Goal: Information Seeking & Learning: Learn about a topic

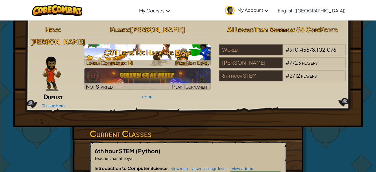
click at [150, 58] on h3 "CS1 Level 18: Hack and Dash" at bounding box center [147, 52] width 126 height 13
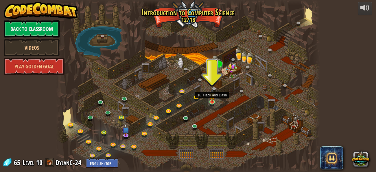
click at [211, 97] on img at bounding box center [212, 96] width 6 height 14
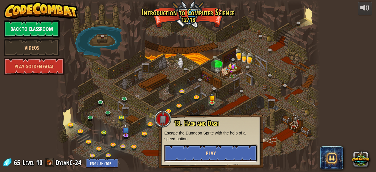
click at [202, 153] on button "Play" at bounding box center [210, 153] width 93 height 17
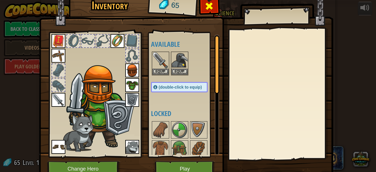
click at [215, 1] on div at bounding box center [209, 8] width 18 height 18
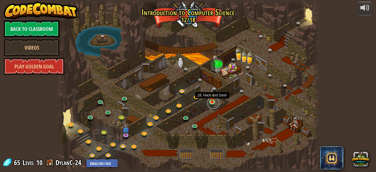
click at [211, 103] on link at bounding box center [213, 103] width 12 height 12
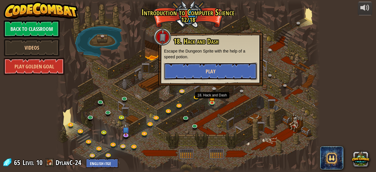
click at [213, 77] on button "Play" at bounding box center [210, 71] width 93 height 17
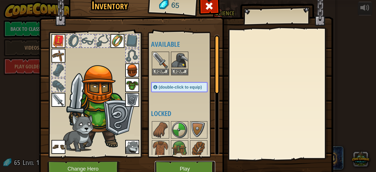
click at [190, 166] on button "Play" at bounding box center [185, 169] width 60 height 16
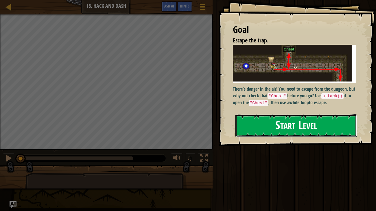
click at [263, 118] on button "Start Level" at bounding box center [296, 126] width 122 height 23
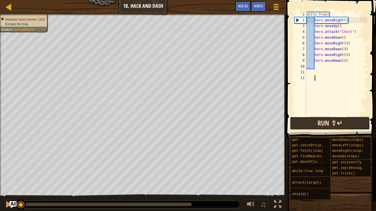
click at [294, 119] on button "Run ⇧↵" at bounding box center [330, 123] width 80 height 13
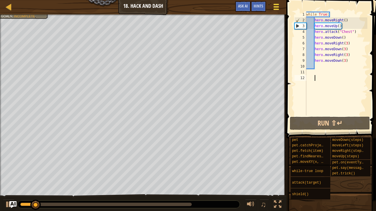
click at [275, 6] on span at bounding box center [276, 6] width 5 height 1
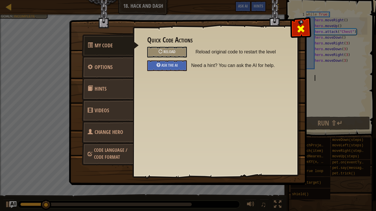
click at [303, 31] on span at bounding box center [300, 28] width 9 height 9
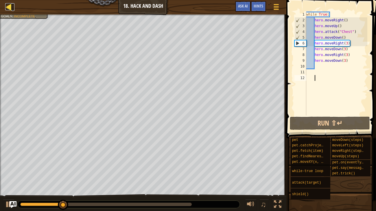
click at [9, 8] on div at bounding box center [8, 6] width 7 height 7
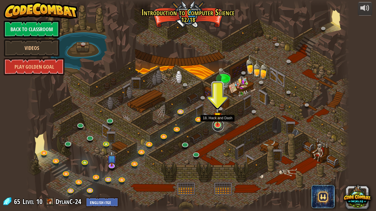
click at [217, 127] on link at bounding box center [218, 126] width 12 height 12
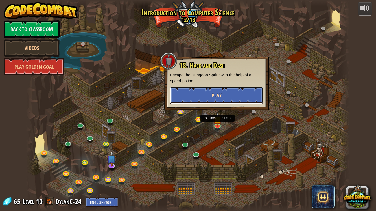
click at [228, 98] on button "Play" at bounding box center [216, 95] width 93 height 17
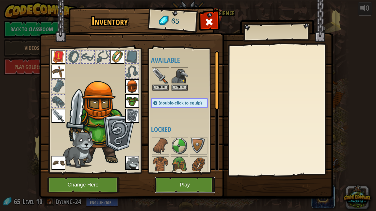
click at [197, 172] on button "Play" at bounding box center [185, 185] width 60 height 16
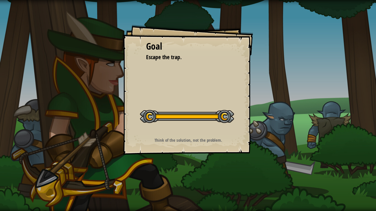
click at [197, 172] on div at bounding box center [106, 179] width 213 height 29
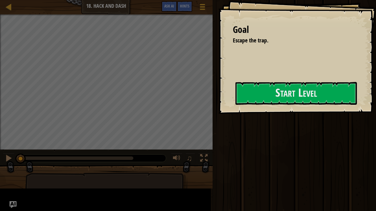
click at [197, 172] on div at bounding box center [106, 179] width 213 height 29
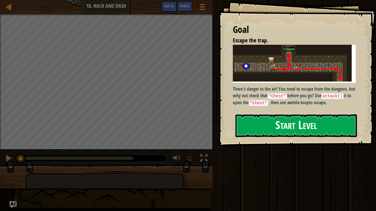
click at [265, 84] on div "There's danger in the air! You need to escape from the dungeon, but why not che…" at bounding box center [294, 76] width 123 height 62
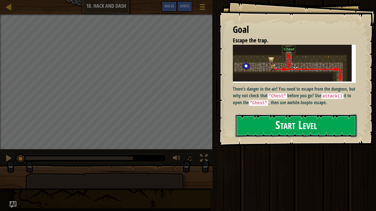
click at [254, 127] on button "Start Level" at bounding box center [296, 126] width 122 height 23
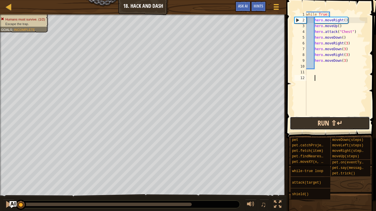
click at [327, 125] on button "Run ⇧↵" at bounding box center [330, 123] width 80 height 13
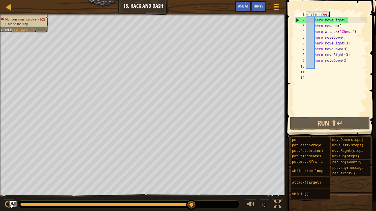
click at [331, 15] on div "while True : hero . moveRight ( ) hero . moveUp ( ) hero . attack ( "Chest" ) h…" at bounding box center [336, 70] width 62 height 116
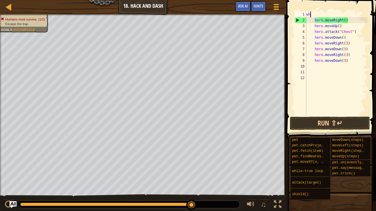
type textarea "w"
click at [357, 32] on div "hero . moveRight ( ) hero . moveUp ( ) hero . attack ( "Chest" ) hero . moveDow…" at bounding box center [336, 70] width 62 height 116
click at [313, 37] on div "hero . moveRight ( ) hero . moveUp ( ) hero . attack ( "Chest" ) hero . moveDow…" at bounding box center [336, 70] width 62 height 116
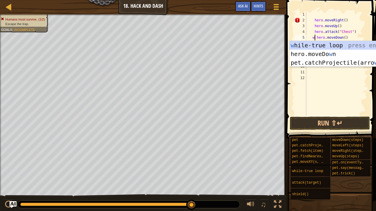
scroll to position [3, 1]
click at [337, 45] on div "w [PERSON_NAME]-true loop press enter hero.moveDo w n press enter pet.catchProj…" at bounding box center [344, 62] width 109 height 43
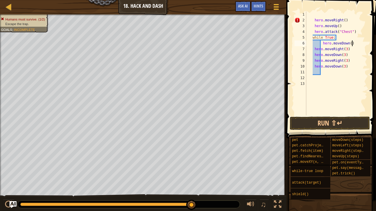
click at [353, 44] on div "hero . moveRight ( ) hero . moveUp ( ) hero . attack ( "Chest" ) while True : h…" at bounding box center [336, 70] width 62 height 116
click at [339, 37] on div "hero . moveRight ( ) hero . moveUp ( ) hero . attack ( "Chest" ) while True : h…" at bounding box center [336, 70] width 62 height 116
type textarea "w"
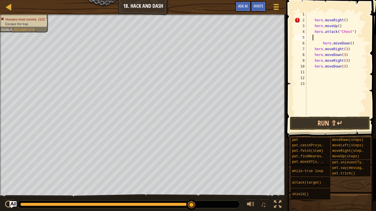
click at [323, 44] on div "hero . moveRight ( ) hero . moveUp ( ) hero . attack ( "Chest" ) hero . moveDow…" at bounding box center [336, 70] width 62 height 116
click at [312, 45] on div "hero . moveRight ( ) hero . moveUp ( ) hero . attack ( "Chest" ) hero . moveDow…" at bounding box center [336, 70] width 62 height 116
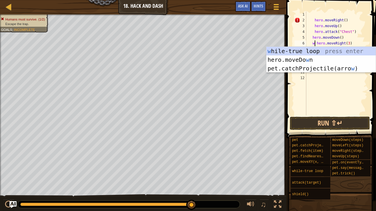
scroll to position [3, 1]
click at [322, 51] on div "w [PERSON_NAME]-true loop press enter hero.moveDo w n press enter pet.catchProj…" at bounding box center [320, 68] width 109 height 43
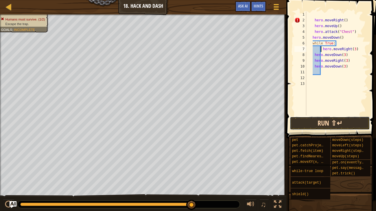
click at [320, 118] on button "Run ⇧↵" at bounding box center [330, 123] width 80 height 13
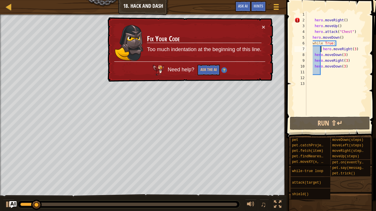
click at [312, 55] on div "hero . moveRight ( ) hero . moveUp ( ) hero . attack ( "Chest" ) hero . moveDow…" at bounding box center [336, 70] width 62 height 116
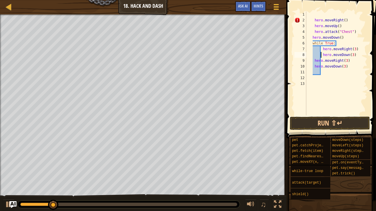
click at [314, 63] on div "hero . moveRight ( ) hero . moveUp ( ) hero . attack ( "Chest" ) hero . moveDow…" at bounding box center [336, 70] width 62 height 116
click at [312, 68] on div "hero . moveRight ( ) hero . moveUp ( ) hero . attack ( "Chest" ) hero . moveDow…" at bounding box center [336, 70] width 62 height 116
click at [353, 17] on div "hero . moveRight ( ) hero . moveUp ( ) hero . attack ( "Chest" ) hero . moveDow…" at bounding box center [336, 70] width 62 height 116
click at [313, 20] on div "hero . moveRight ( ) hero . moveUp ( ) hero . attack ( "Chest" ) hero . moveDow…" at bounding box center [336, 70] width 62 height 116
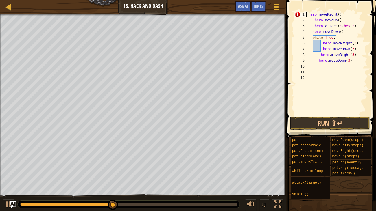
click at [314, 21] on div "hero . moveRight ( ) hero . moveUp ( ) hero . attack ( "Chest" ) hero . moveDow…" at bounding box center [336, 70] width 62 height 116
click at [313, 26] on div "hero . moveRight ( ) hero . moveUp ( ) hero . attack ( "Chest" ) hero . moveDow…" at bounding box center [336, 70] width 62 height 116
click at [308, 28] on div "hero . moveRight ( ) hero . moveUp ( ) hero . attack ( "Chest" ) hero . moveDow…" at bounding box center [336, 70] width 62 height 116
click at [313, 31] on div "hero . moveRight ( ) hero . moveUp ( ) hero . attack ( "Chest" ) hero . moveDow…" at bounding box center [336, 70] width 62 height 116
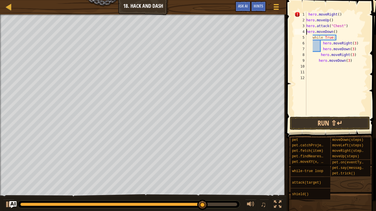
click at [312, 38] on div "hero . moveRight ( ) hero . moveUp ( ) hero . attack ( "Chest" ) hero . moveDow…" at bounding box center [336, 70] width 62 height 116
click at [323, 44] on div "hero . moveRight ( ) hero . moveUp ( ) hero . attack ( "Chest" ) hero . moveDow…" at bounding box center [336, 70] width 62 height 116
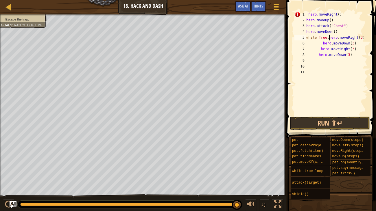
click at [354, 55] on div "hero . moveRight ( ) hero . moveUp ( ) hero . attack ( "Chest" ) hero . moveDow…" at bounding box center [336, 70] width 62 height 116
type textarea "h"
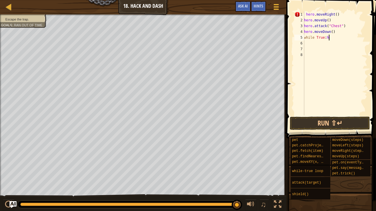
type textarea "while True:"
click at [321, 45] on div "hero . moveRight ( ) hero . moveUp ( ) hero . attack ( "Chest" ) hero . moveDow…" at bounding box center [335, 70] width 65 height 116
click at [309, 118] on button "Run ⇧↵" at bounding box center [330, 123] width 80 height 13
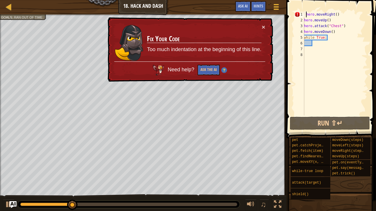
click at [305, 14] on div "hero . moveRight ( ) hero . moveUp ( ) hero . attack ( "Chest" ) hero . moveDow…" at bounding box center [335, 70] width 65 height 116
type textarea "hero.moveRight()"
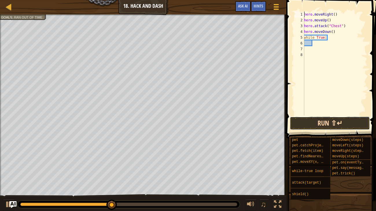
click at [308, 120] on button "Run ⇧↵" at bounding box center [330, 123] width 80 height 13
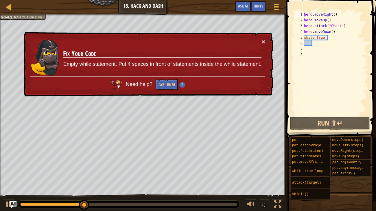
click at [263, 43] on button "×" at bounding box center [263, 42] width 3 height 6
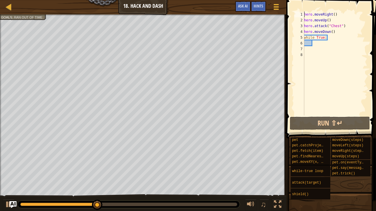
click at [322, 46] on div "hero . moveRight ( ) hero . moveUp ( ) hero . attack ( "Chest" ) hero . moveDow…" at bounding box center [335, 70] width 65 height 116
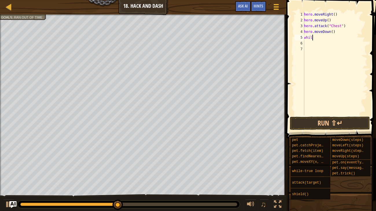
type textarea "w"
type textarea "h"
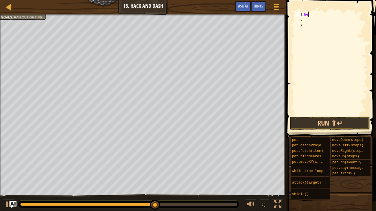
type textarea "h"
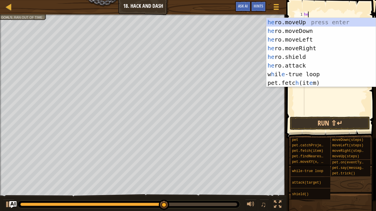
type textarea "her"
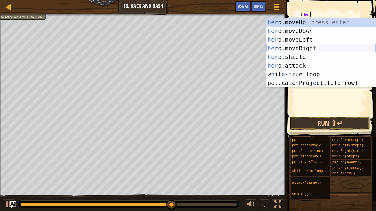
click at [320, 44] on div "her o.moveUp press enter her o.moveDown press enter her o.moveLeft press enter …" at bounding box center [320, 61] width 109 height 87
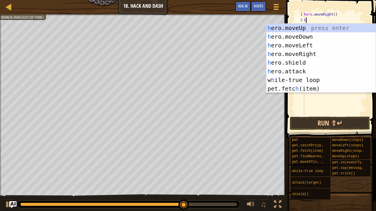
type textarea "her"
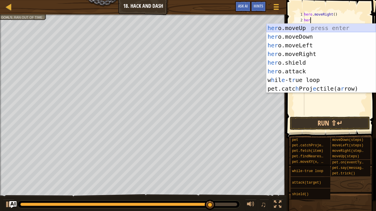
click at [319, 28] on div "her o.moveUp press enter her o.moveDown press enter her o.moveLeft press enter …" at bounding box center [320, 67] width 109 height 87
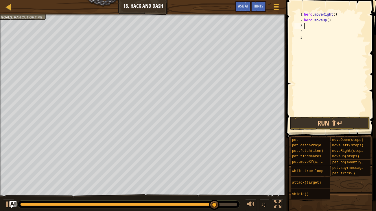
click at [319, 28] on div "hero . moveRight ( ) hero . moveUp ( )" at bounding box center [335, 70] width 65 height 116
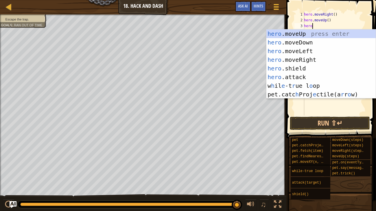
click at [319, 28] on div "hero . moveRight ( ) hero . moveUp ( ) hero" at bounding box center [335, 70] width 65 height 116
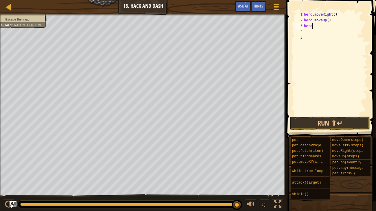
click at [319, 28] on div "hero . moveRight ( ) hero . moveUp ( ) hero" at bounding box center [335, 70] width 65 height 116
click at [304, 128] on button "Run ⇧↵" at bounding box center [330, 123] width 80 height 13
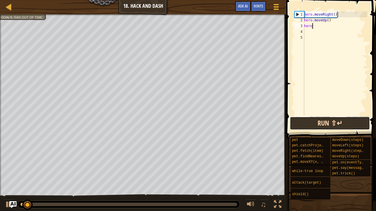
click at [304, 128] on button "Run ⇧↵" at bounding box center [330, 123] width 80 height 13
type textarea "h"
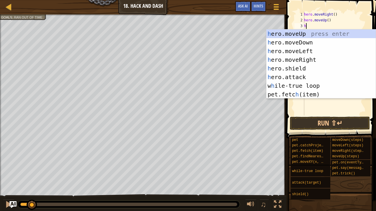
type textarea "he"
click at [304, 42] on div "he ro.moveUp press enter he ro.moveDown press enter he ro.moveLeft press enter …" at bounding box center [320, 73] width 109 height 87
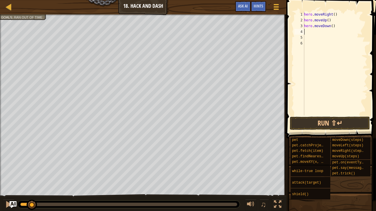
type textarea "w"
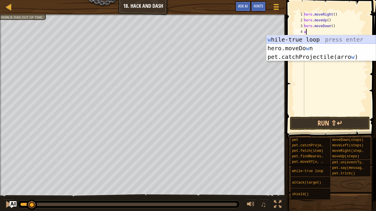
click at [308, 39] on div "w [PERSON_NAME]-true loop press enter hero.moveDo w n press enter pet.catchProj…" at bounding box center [320, 56] width 109 height 43
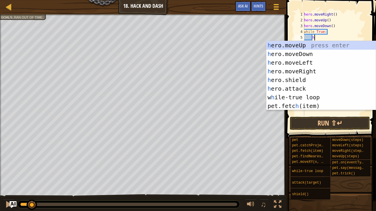
type textarea "he"
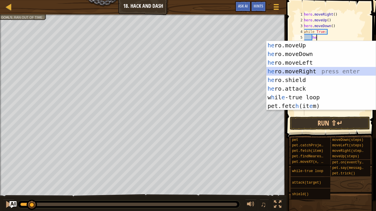
click at [307, 69] on div "he ro.moveUp press enter he ro.moveDown press enter he ro.moveLeft press enter …" at bounding box center [320, 84] width 109 height 87
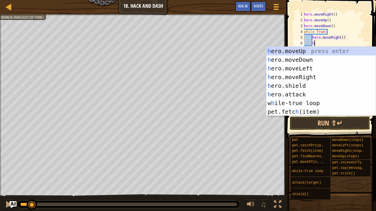
type textarea "he"
click at [314, 62] on div "he ro.moveUp press enter he ro.moveDown press enter he ro.moveLeft press enter …" at bounding box center [320, 90] width 109 height 87
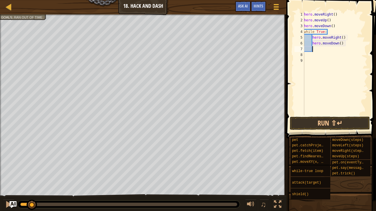
scroll to position [3, 0]
click at [345, 36] on div "hero . moveRight ( ) hero . moveUp ( ) hero . moveDown ( ) while True : hero . …" at bounding box center [335, 70] width 65 height 116
click at [344, 37] on div "hero . moveRight ( ) hero . moveUp ( ) hero . moveDown ( ) while True : hero . …" at bounding box center [335, 70] width 65 height 116
click at [341, 44] on div "hero . moveRight ( ) hero . moveUp ( ) hero . moveDown ( ) while True : hero . …" at bounding box center [335, 70] width 65 height 116
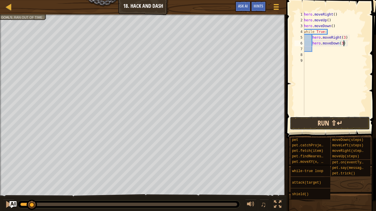
click at [310, 119] on button "Run ⇧↵" at bounding box center [330, 123] width 80 height 13
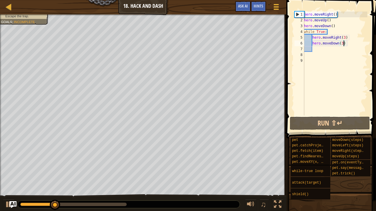
click at [336, 27] on div "hero . moveRight ( ) hero . moveUp ( ) hero . moveDown ( ) while True : hero . …" at bounding box center [335, 70] width 65 height 116
type textarea "hero.moveDown()"
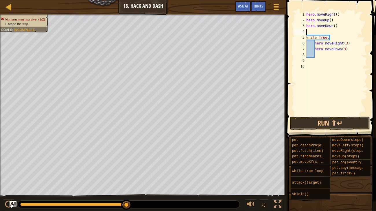
click at [338, 26] on div "hero . moveRight ( ) hero . moveUp ( ) hero . moveDown ( ) while True : hero . …" at bounding box center [336, 70] width 62 height 116
type textarea "hero.moveDown()"
click at [307, 25] on div "hero . moveRight ( ) hero . moveUp ( ) hero . moveDown ( ) while True : hero . …" at bounding box center [336, 70] width 62 height 116
click at [309, 27] on div "hero . moveRight ( ) hero . moveUp ( ) hero . moveDown ( ) while True : hero . …" at bounding box center [336, 70] width 62 height 116
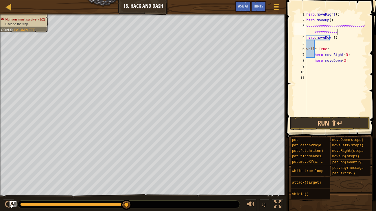
scroll to position [3, 7]
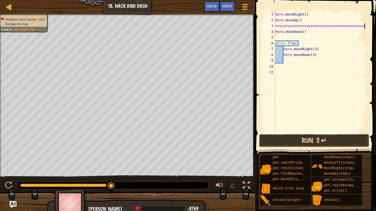
click at [325, 135] on button "Run ⇧↵" at bounding box center [314, 140] width 110 height 13
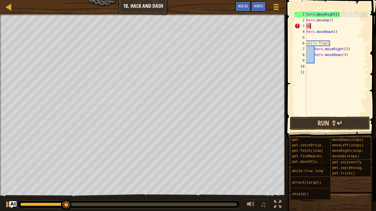
scroll to position [3, 0]
type textarea "v"
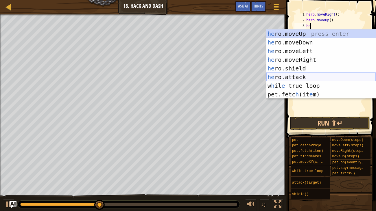
click at [311, 80] on div "he ro.moveUp press enter he ro.moveDown press enter he ro.moveLeft press enter …" at bounding box center [320, 73] width 109 height 87
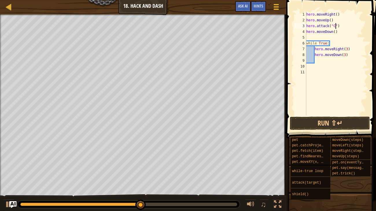
scroll to position [3, 3]
type textarea "hero.attack("Chest")"
click at [310, 39] on div "hero . moveRight ( ) hero . moveUp ( ) hero . attack ( "Chest" ) hero . moveDow…" at bounding box center [336, 70] width 62 height 116
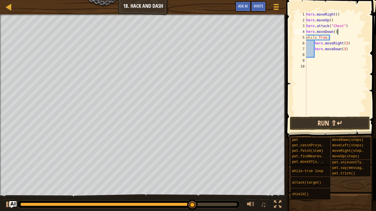
type textarea "hero.moveDown()"
click at [315, 124] on button "Run ⇧↵" at bounding box center [330, 123] width 80 height 13
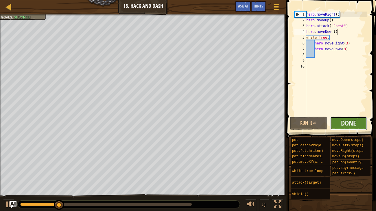
click at [336, 121] on button "Done" at bounding box center [348, 123] width 37 height 13
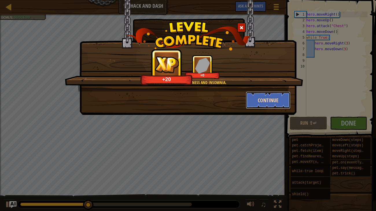
click at [265, 101] on button "Continue" at bounding box center [268, 100] width 45 height 17
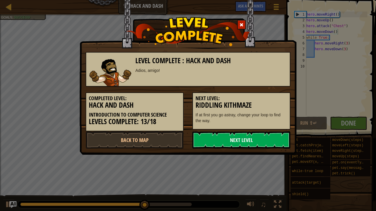
click at [229, 139] on link "Next Level" at bounding box center [241, 140] width 98 height 17
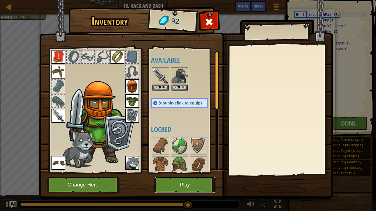
click at [196, 172] on button "Play" at bounding box center [185, 185] width 60 height 16
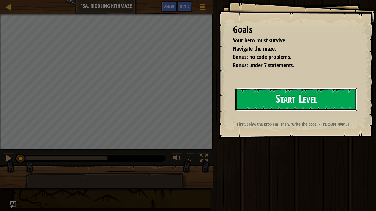
click at [279, 105] on button "Start Level" at bounding box center [296, 99] width 122 height 23
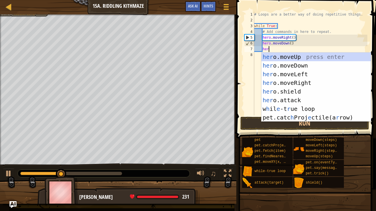
type textarea "her"
click at [304, 56] on div "her o.moveUp press enter her o.moveDown press enter her o.moveLeft press enter …" at bounding box center [315, 96] width 109 height 87
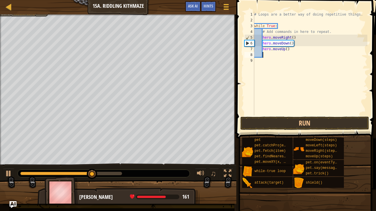
click at [287, 50] on div "# Loops are a better way of doing repetitive things. while True : # Add command…" at bounding box center [310, 70] width 114 height 116
type textarea "hero.moveUp(3)"
click at [271, 123] on button "Run" at bounding box center [304, 123] width 129 height 13
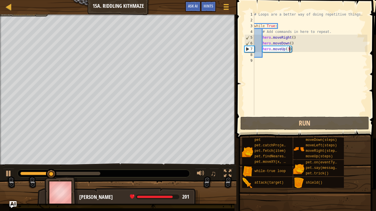
click at [312, 53] on div "# Loops are a better way of doing repetitive things. while True : # Add command…" at bounding box center [310, 70] width 114 height 116
click at [307, 51] on div "# Loops are a better way of doing repetitive things. while True : # Add command…" at bounding box center [310, 70] width 114 height 116
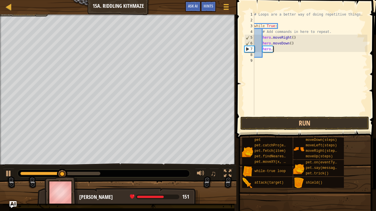
type textarea "h"
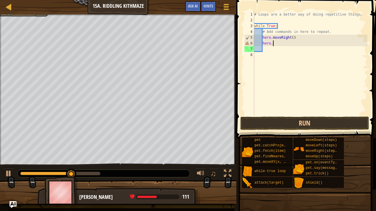
type textarea "h"
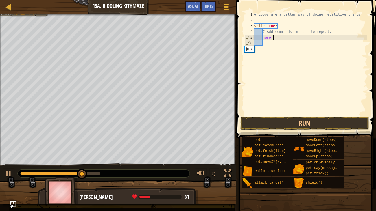
type textarea "h"
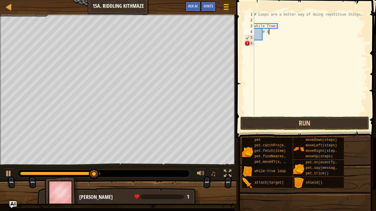
type textarea "#"
type textarea "w"
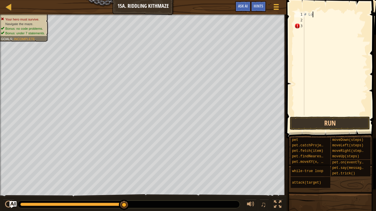
type textarea "#"
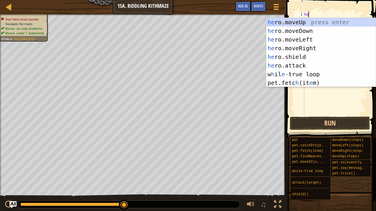
type textarea "her"
click at [296, 49] on div "her o.moveUp press enter her o.moveDown press enter her o.moveLeft press enter …" at bounding box center [320, 61] width 109 height 87
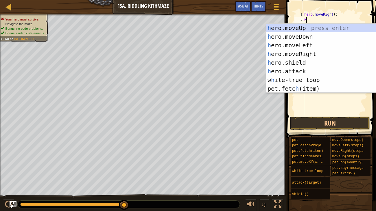
type textarea "he"
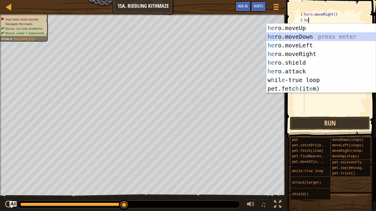
click at [320, 34] on div "he ro.moveUp press enter he ro.moveDown press enter he ro.moveLeft press enter …" at bounding box center [320, 67] width 109 height 87
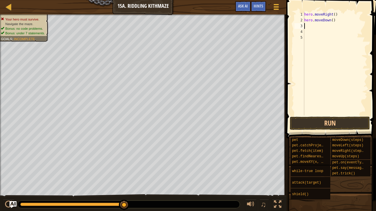
click at [318, 115] on div "hero . moveRight ( ) hero . moveDown ( )" at bounding box center [335, 70] width 64 height 116
click at [314, 120] on button "Run" at bounding box center [330, 123] width 80 height 13
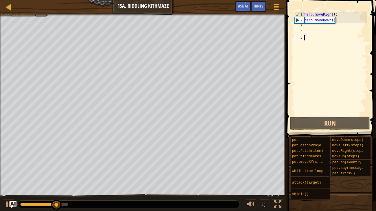
click at [325, 29] on div "hero . moveRight ( ) hero . moveDown ( )" at bounding box center [335, 70] width 64 height 116
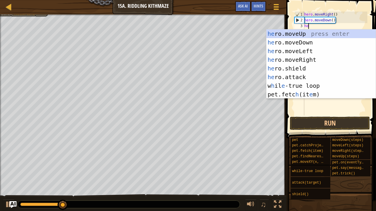
type textarea "her"
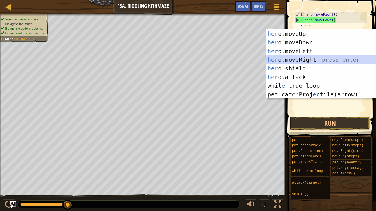
click at [321, 56] on div "her o.moveUp press enter her o.moveDown press enter her o.moveLeft press enter …" at bounding box center [320, 73] width 109 height 87
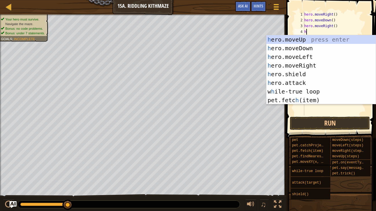
type textarea "he"
click at [320, 50] on div "he ro.moveUp press enter he ro.moveDown press enter he ro.moveLeft press enter …" at bounding box center [320, 78] width 109 height 87
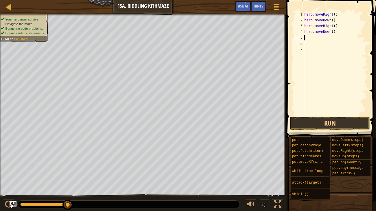
type textarea "w"
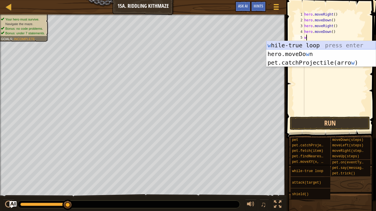
click at [320, 47] on div "w [PERSON_NAME]-true loop press enter hero.moveDo w n press enter pet.catchProj…" at bounding box center [320, 62] width 109 height 43
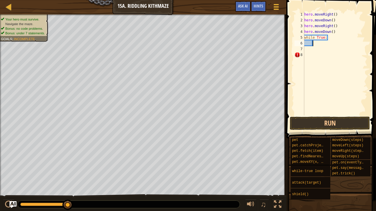
click at [336, 34] on div "hero . moveRight ( ) hero . moveDown ( ) hero . moveRight ( ) hero . moveDown (…" at bounding box center [335, 70] width 64 height 116
type textarea "hero.moveDown()"
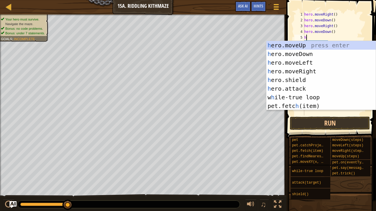
type textarea "he"
click at [322, 45] on div "he ro.moveUp press enter he ro.moveDown press enter he ro.moveLeft press enter …" at bounding box center [320, 84] width 109 height 87
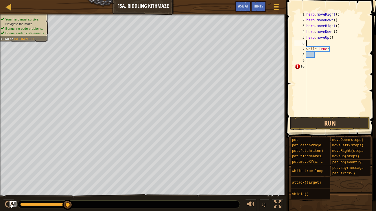
click at [331, 38] on div "hero . moveRight ( ) hero . moveDown ( ) hero . moveRight ( ) hero . moveDown (…" at bounding box center [336, 70] width 62 height 116
click at [335, 34] on div "hero . moveRight ( ) hero . moveDown ( ) hero . moveRight ( ) hero . moveDown (…" at bounding box center [336, 70] width 62 height 116
click at [321, 119] on button "Run" at bounding box center [330, 123] width 80 height 13
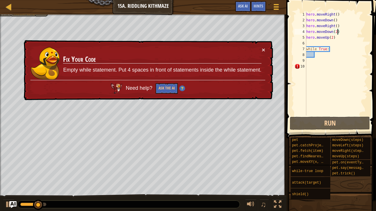
click at [307, 49] on div "hero . moveRight ( ) hero . moveDown ( ) hero . moveRight ( ) hero . moveDown (…" at bounding box center [336, 70] width 62 height 116
type textarea "while True:"
click at [311, 70] on div "hero . moveRight ( ) hero . moveDown ( ) hero . moveRight ( ) hero . moveDown (…" at bounding box center [336, 70] width 62 height 116
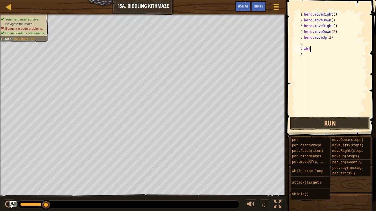
type textarea "w"
type textarea "hero.moveUp(2)"
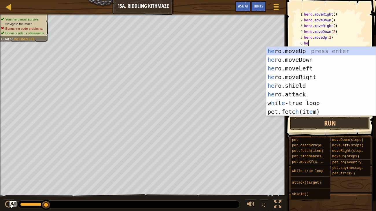
type textarea "h"
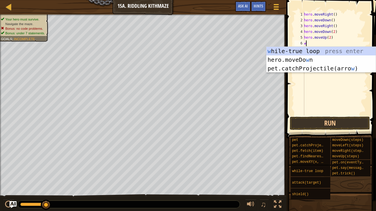
type textarea "wh"
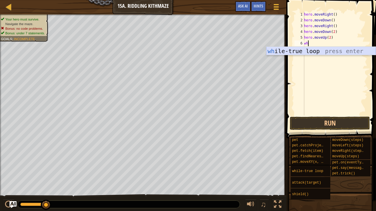
click at [297, 54] on div "wh ile-true loop press enter" at bounding box center [320, 60] width 109 height 26
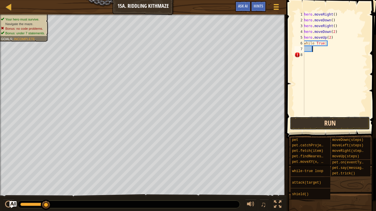
click at [308, 120] on button "Run" at bounding box center [330, 123] width 80 height 13
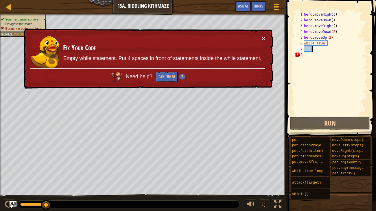
click at [325, 58] on div "hero . moveRight ( ) hero . moveDown ( ) hero . moveRight ( ) hero . moveDown (…" at bounding box center [335, 70] width 65 height 116
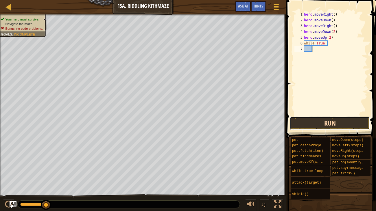
click at [298, 118] on button "Run" at bounding box center [330, 123] width 80 height 13
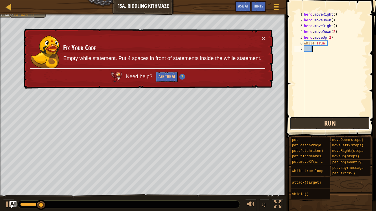
click at [298, 118] on button "Run" at bounding box center [330, 123] width 80 height 13
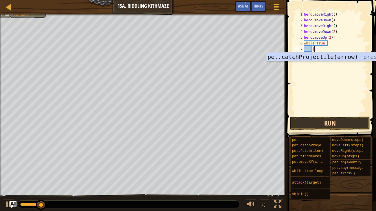
scroll to position [3, 1]
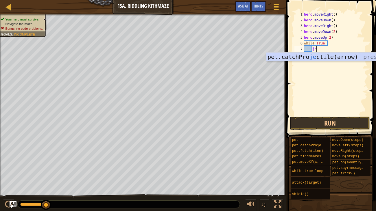
type textarea "j"
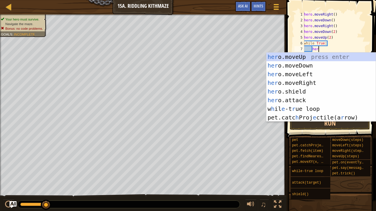
type textarea "hero"
click at [299, 85] on div "hero .moveUp press enter hero .moveDown press enter hero .moveLeft press enter …" at bounding box center [320, 96] width 109 height 87
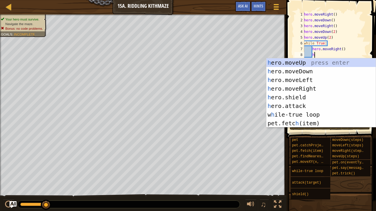
type textarea "he"
click at [293, 62] on div "he ro.moveUp press enter he ro.moveDown press enter he ro.moveLeft press enter …" at bounding box center [320, 101] width 109 height 87
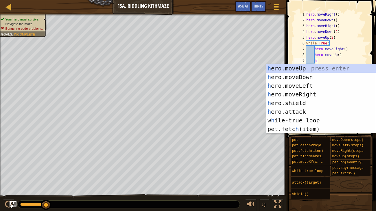
type textarea "he"
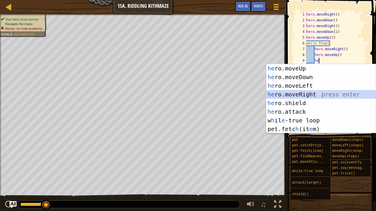
click at [287, 94] on div "he ro.moveUp press enter he ro.moveDown press enter he ro.moveLeft press enter …" at bounding box center [320, 107] width 109 height 87
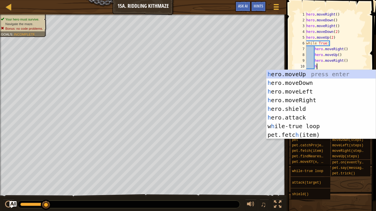
type textarea "he"
click at [312, 80] on div "he ro.moveUp press enter he ro.moveDown press enter he ro.moveLeft press enter …" at bounding box center [320, 113] width 109 height 87
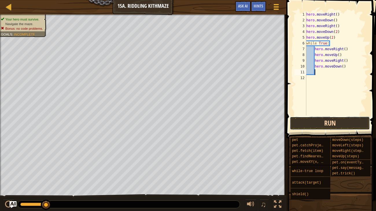
click at [303, 128] on button "Run" at bounding box center [330, 123] width 80 height 13
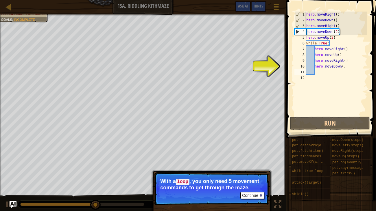
click at [338, 34] on div "hero . moveRight ( ) hero . moveDown ( ) hero . moveRight ( ) hero . moveDown (…" at bounding box center [336, 70] width 62 height 116
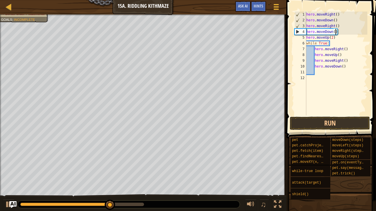
click at [334, 39] on div "hero . moveRight ( ) hero . moveDown ( ) hero . moveRight ( ) hero . moveDown (…" at bounding box center [336, 70] width 62 height 116
click at [320, 117] on button "Run" at bounding box center [330, 123] width 80 height 13
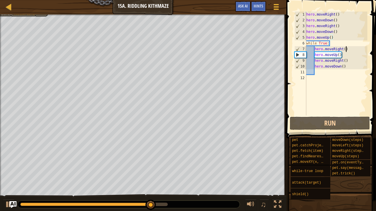
click at [346, 48] on div "hero . moveRight ( ) hero . moveDown ( ) hero . moveRight ( ) hero . moveDown (…" at bounding box center [336, 70] width 62 height 116
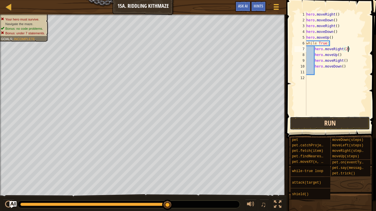
click at [340, 124] on button "Run" at bounding box center [330, 123] width 80 height 13
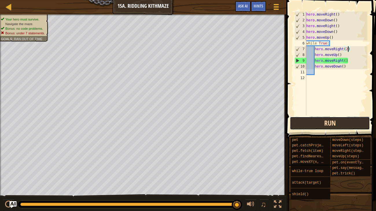
click at [340, 124] on button "Run" at bounding box center [330, 123] width 80 height 13
click at [296, 124] on button "Run" at bounding box center [330, 123] width 80 height 13
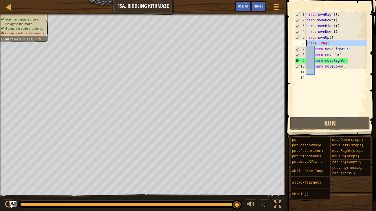
click at [305, 42] on div "6" at bounding box center [300, 43] width 12 height 6
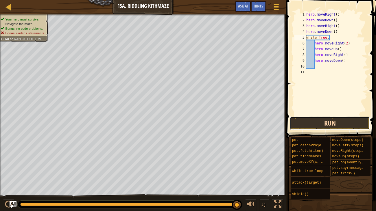
click at [323, 128] on button "Run" at bounding box center [330, 123] width 80 height 13
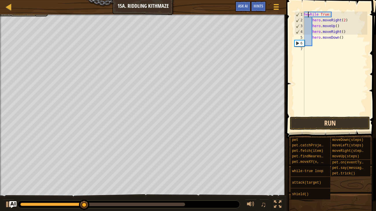
type textarea "while True:"
click at [335, 43] on div "while True : hero . moveRight ( 2 ) hero . moveUp ( ) hero . moveRight ( ) hero…" at bounding box center [335, 70] width 65 height 116
type textarea "h"
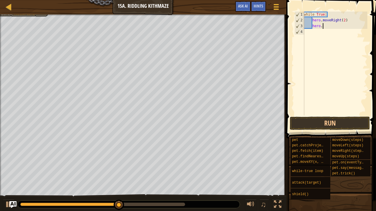
type textarea "h"
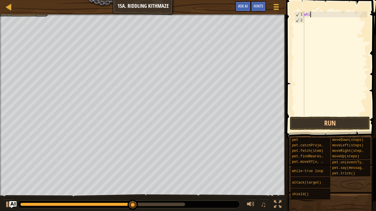
type textarea "w"
click at [248, 9] on span "Ask AI" at bounding box center [243, 5] width 10 height 5
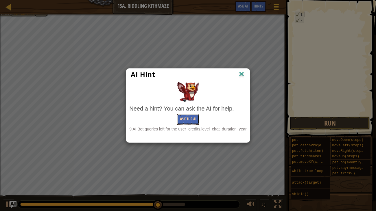
click at [185, 121] on button "Ask the AI" at bounding box center [188, 119] width 22 height 11
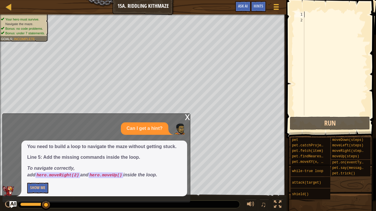
type textarea "w"
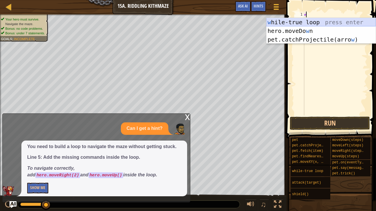
click at [286, 23] on div "w [PERSON_NAME]-true loop press enter hero.moveDo w n press enter pet.catchProj…" at bounding box center [320, 39] width 109 height 43
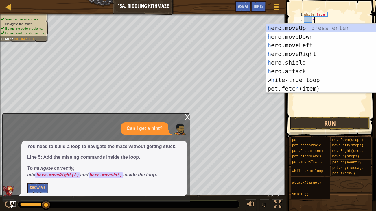
type textarea "he"
click at [316, 53] on div "he ro.moveUp press enter he ro.moveDown press enter he ro.moveLeft press enter …" at bounding box center [320, 67] width 109 height 87
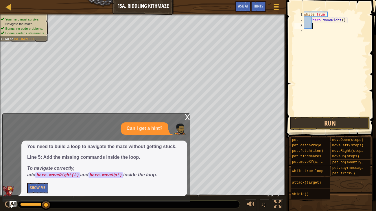
click at [343, 21] on div "while True : hero . moveRight ( )" at bounding box center [335, 70] width 65 height 116
type textarea "hero.moveRight(2)"
click at [332, 30] on div "while True : hero . moveRight ( 2 )" at bounding box center [335, 70] width 65 height 116
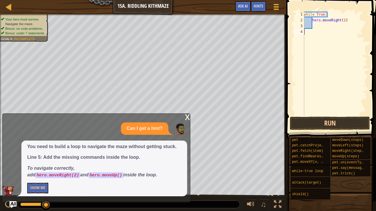
click at [323, 27] on div "while True : hero . moveRight ( 2 )" at bounding box center [335, 70] width 65 height 116
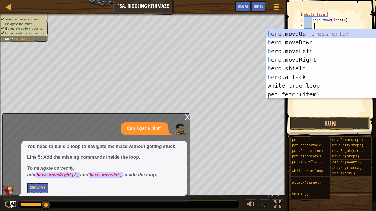
type textarea "he"
click at [323, 34] on div "he ro.moveUp press enter he ro.moveDown press enter he ro.moveLeft press enter …" at bounding box center [320, 73] width 109 height 87
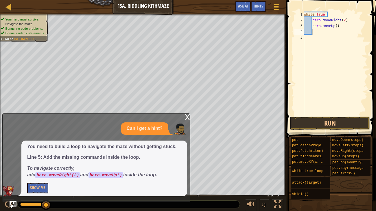
click at [137, 132] on p "Can I get a hint?" at bounding box center [145, 129] width 36 height 7
click at [35, 172] on button "Show Me" at bounding box center [37, 188] width 21 height 11
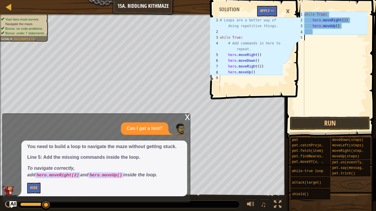
click at [340, 36] on div "while True : hero . moveRight ( 2 ) hero . moveUp ( )" at bounding box center [335, 70] width 64 height 116
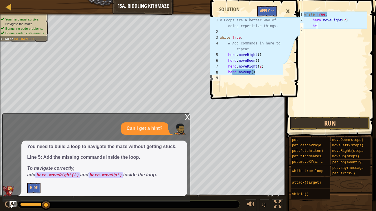
type textarea "h"
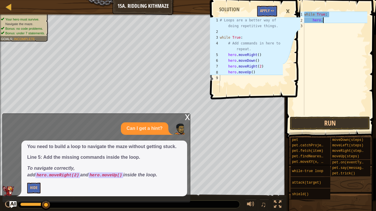
type textarea "h"
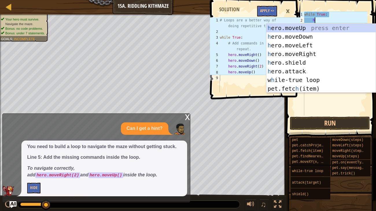
type textarea "he"
click at [308, 52] on div "he ro.moveUp press enter he ro.moveDown press enter he ro.moveLeft press enter …" at bounding box center [320, 67] width 109 height 87
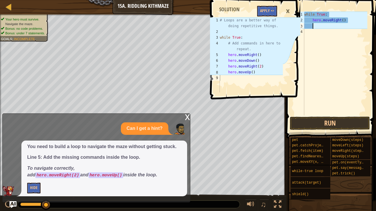
type textarea "he"
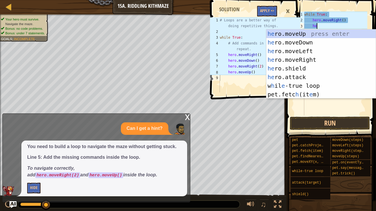
scroll to position [3, 1]
click at [315, 45] on div "he ro.moveUp press enter he ro.moveDown press enter he ro.moveLeft press enter …" at bounding box center [320, 73] width 109 height 87
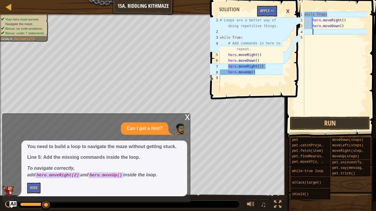
scroll to position [3, 0]
type textarea "he"
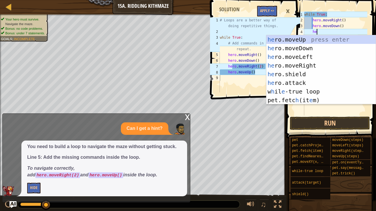
scroll to position [3, 1]
click at [306, 65] on div "he ro.moveUp press enter he ro.moveDown press enter he ro.moveLeft press enter …" at bounding box center [320, 78] width 109 height 87
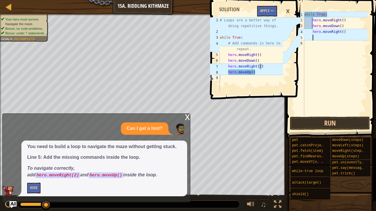
click at [344, 32] on div "while True : hero . moveRight ( ) hero . moveDown ( ) hero . moveRight ( )" at bounding box center [335, 70] width 64 height 116
type textarea "hero.moveRight(2)"
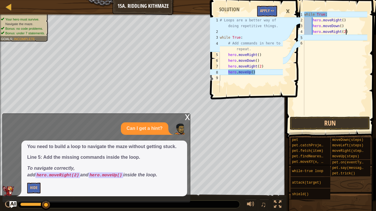
scroll to position [3, 3]
click at [352, 32] on div "while True : hero . moveRight ( ) hero . moveDown ( ) hero . moveRight ( 2 )" at bounding box center [335, 70] width 64 height 116
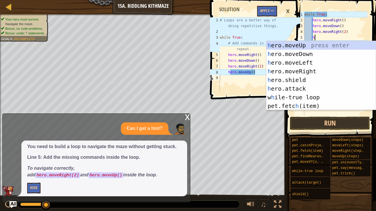
type textarea "he"
click at [341, 45] on div "he ro.moveUp press enter he ro.moveDown press enter he ro.moveLeft press enter …" at bounding box center [320, 84] width 109 height 87
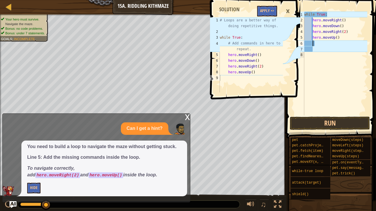
scroll to position [3, 0]
click at [318, 121] on button "Run" at bounding box center [330, 123] width 80 height 13
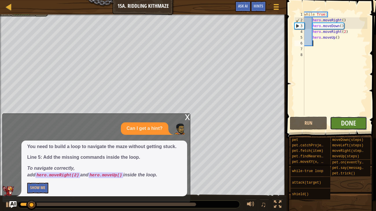
click at [340, 121] on button "Done" at bounding box center [348, 123] width 37 height 13
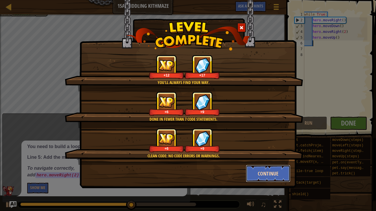
click at [253, 170] on button "Continue" at bounding box center [268, 173] width 45 height 17
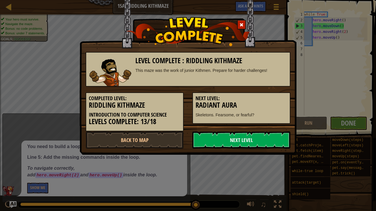
click at [247, 144] on link "Next Level" at bounding box center [241, 140] width 98 height 17
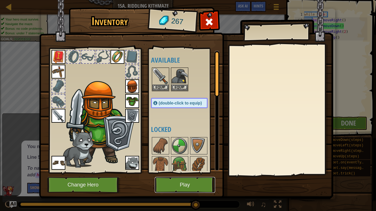
click at [176, 172] on button "Play" at bounding box center [185, 185] width 60 height 16
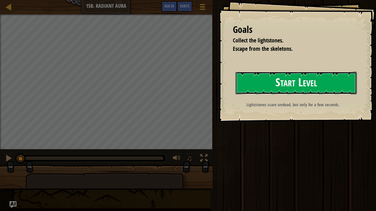
click at [268, 91] on button "Start Level" at bounding box center [296, 83] width 122 height 23
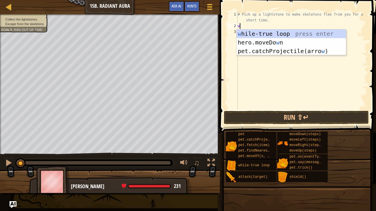
scroll to position [3, 0]
type textarea "wh"
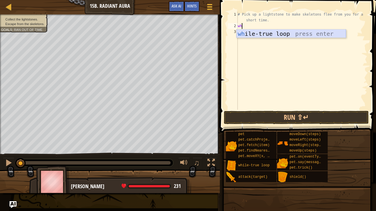
click at [290, 36] on div "wh ile-true loop press enter" at bounding box center [291, 43] width 109 height 26
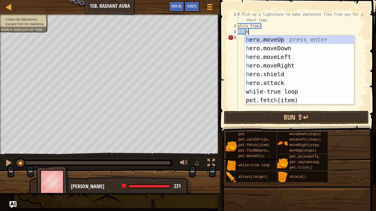
type textarea "he"
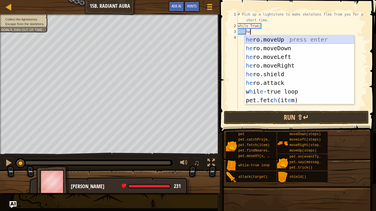
click at [315, 42] on div "he ro.moveUp press enter he ro.moveDown press enter he ro.moveLeft press enter …" at bounding box center [299, 78] width 109 height 87
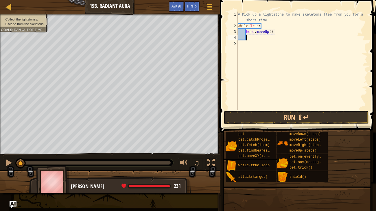
scroll to position [3, 0]
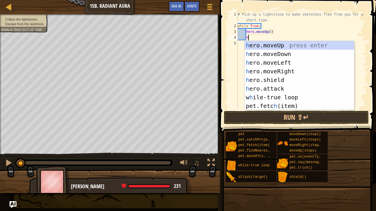
type textarea "he"
click at [307, 56] on div "he ro.moveUp press enter he ro.moveDown press enter he ro.moveLeft press enter …" at bounding box center [299, 84] width 109 height 87
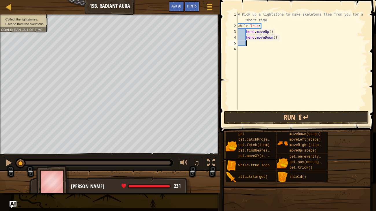
scroll to position [3, 0]
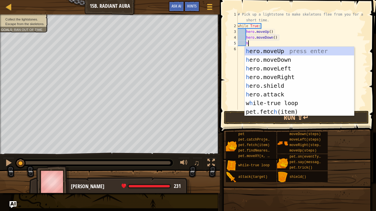
type textarea "he"
click at [295, 75] on div "he ro.moveUp press enter he ro.moveDown press enter he ro.moveLeft press enter …" at bounding box center [299, 90] width 109 height 87
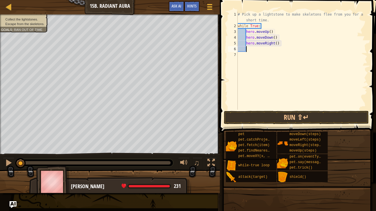
scroll to position [3, 0]
click at [277, 45] on div "# Pick up a lightstone to make skeletons flee from you for a short time. while …" at bounding box center [302, 70] width 131 height 116
type textarea "hero.moveRight(2)"
click at [246, 115] on button "Run ⇧↵" at bounding box center [296, 117] width 145 height 13
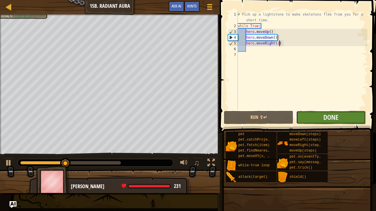
click at [312, 113] on button "Done" at bounding box center [330, 117] width 69 height 13
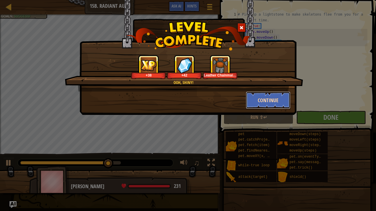
click at [275, 100] on button "Continue" at bounding box center [268, 100] width 45 height 17
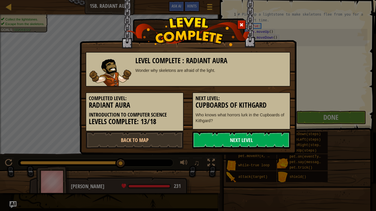
click at [215, 140] on link "Next Level" at bounding box center [241, 140] width 98 height 17
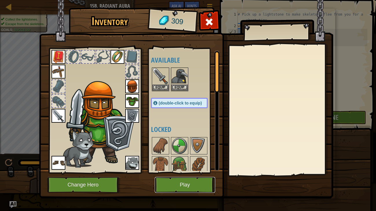
click at [186, 172] on button "Play" at bounding box center [185, 185] width 60 height 16
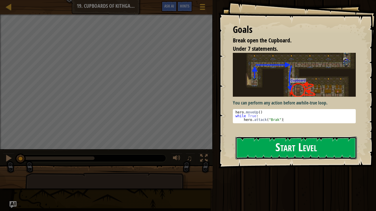
click at [249, 147] on button "Start Level" at bounding box center [296, 148] width 122 height 23
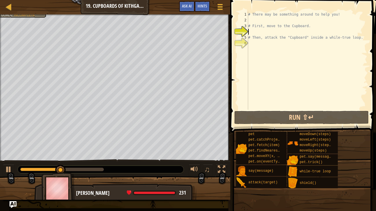
click at [295, 61] on div "# There may be something around to help you! # First, move to the Cupboard. # T…" at bounding box center [307, 67] width 120 height 110
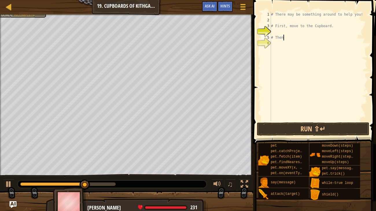
type textarea "#"
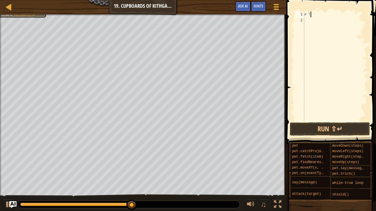
type textarea "#"
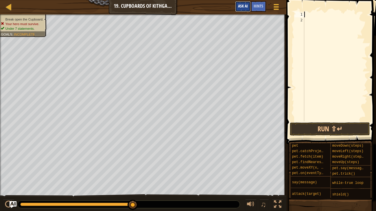
click at [250, 6] on button "Ask AI" at bounding box center [243, 6] width 16 height 11
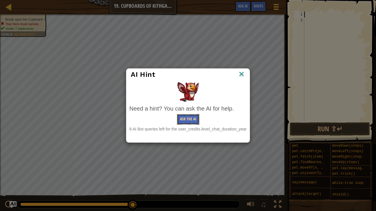
click at [186, 122] on button "Ask the AI" at bounding box center [188, 119] width 22 height 11
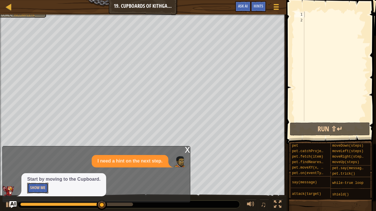
click at [41, 172] on button "Show Me" at bounding box center [37, 188] width 21 height 11
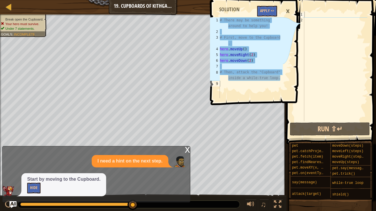
click at [317, 31] on div at bounding box center [335, 72] width 64 height 121
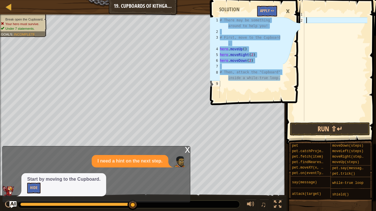
type textarea "h"
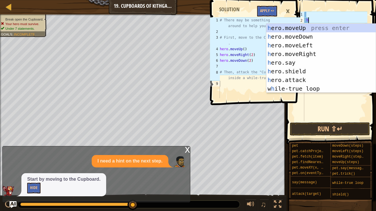
scroll to position [3, 0]
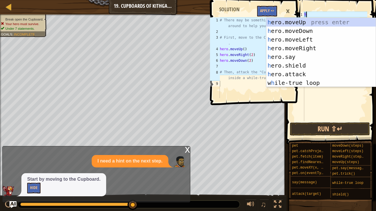
type textarea "he"
click at [316, 24] on div "he ro.moveUp press enter he ro.moveDown press enter he ro.moveLeft press enter …" at bounding box center [320, 61] width 109 height 87
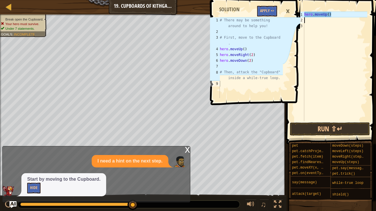
click at [311, 25] on div "hero . moveUp ( )" at bounding box center [335, 72] width 64 height 121
click at [308, 22] on div "hero . moveUp ( )" at bounding box center [335, 72] width 64 height 121
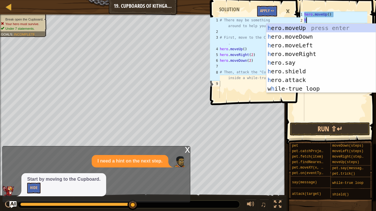
type textarea "he"
click at [298, 49] on div "he ro.moveUp press enter he ro.moveDown press enter he ro.moveLeft press enter …" at bounding box center [320, 67] width 109 height 87
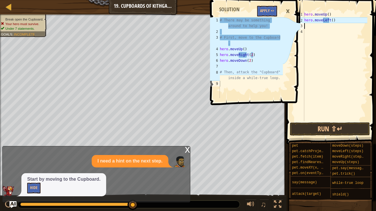
click at [312, 29] on div "hero . moveUp ( ) hero . moveLeft ( )" at bounding box center [335, 72] width 64 height 121
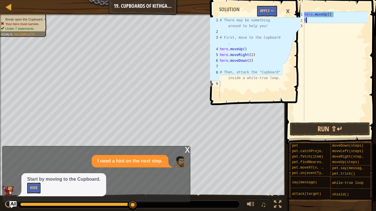
type textarea "he"
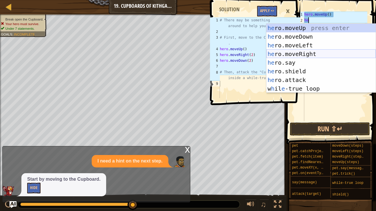
click at [290, 52] on div "he ro.moveUp press enter he ro.moveDown press enter he ro.moveLeft press enter …" at bounding box center [320, 67] width 109 height 87
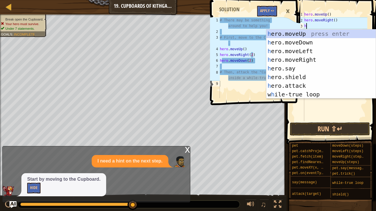
type textarea "he"
click at [305, 42] on div "he ro.moveUp press enter he ro.moveDown press enter he ro.moveLeft press enter …" at bounding box center [320, 73] width 109 height 87
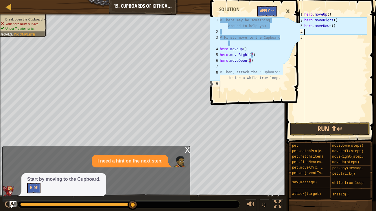
click at [336, 19] on div "hero . moveUp ( ) hero . moveRight ( ) hero . moveDown ( )" at bounding box center [335, 72] width 64 height 121
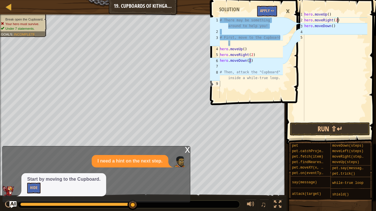
scroll to position [3, 3]
click at [333, 27] on div "hero . moveUp ( ) hero . moveRight ( 2 ) hero . moveDown ( )" at bounding box center [335, 72] width 64 height 121
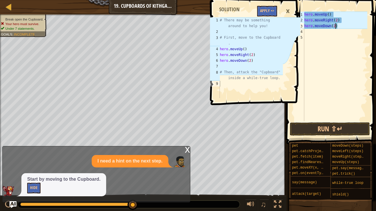
click at [305, 14] on div "hero . moveUp ( ) hero . moveRight ( 2 ) hero . moveDown ( 2 )" at bounding box center [335, 72] width 64 height 121
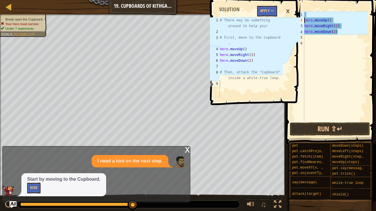
scroll to position [3, 0]
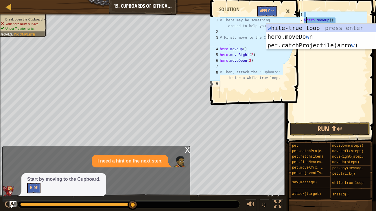
type textarea "hero.moveUp()"
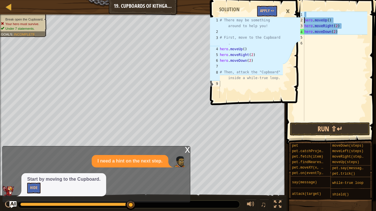
click at [311, 12] on div "hero . moveUp ( ) hero . moveRight ( 2 ) hero . moveDown ( 2 )" at bounding box center [335, 72] width 64 height 121
type textarea "w"
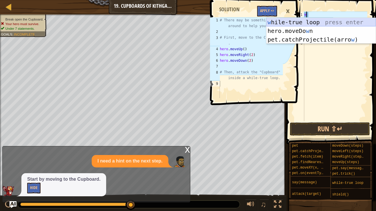
click at [303, 21] on div "w [PERSON_NAME]-true loop press enter hero.moveDo w n press enter pet.catchProj…" at bounding box center [320, 39] width 109 height 43
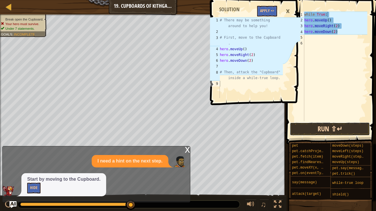
click at [313, 126] on button "Run ⇧↵" at bounding box center [330, 129] width 80 height 13
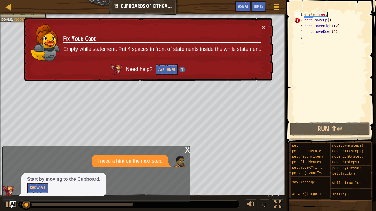
click at [327, 12] on div "while True : hero . moveUp ( ) hero . moveRight ( 2 ) hero . moveDown ( 2 )" at bounding box center [335, 72] width 64 height 121
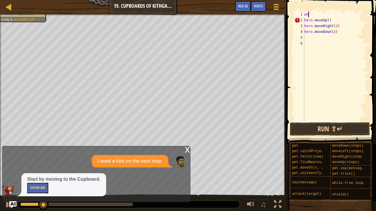
type textarea "w"
click at [305, 21] on div "hero . moveUp ( ) hero . moveRight ( 2 ) hero . moveDown ( 2 )" at bounding box center [335, 72] width 64 height 121
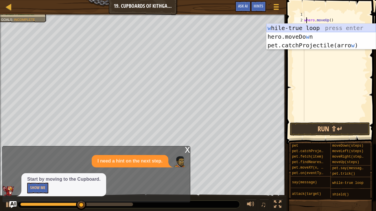
click at [327, 29] on div "w [PERSON_NAME]-true loop press enter hero.moveDo w n press enter pet.catchProj…" at bounding box center [320, 45] width 109 height 43
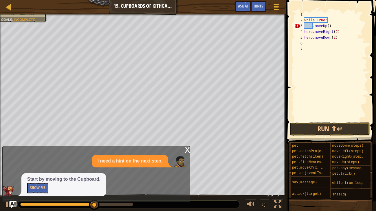
click at [305, 33] on div "while True : . moveUp ( ) hero . moveRight ( 2 ) hero . moveDown ( 2 )" at bounding box center [335, 72] width 64 height 121
click at [305, 38] on div "while True : . moveUp ( ) hero . moveRight ( 2 ) hero . moveDown ( 2 )" at bounding box center [335, 72] width 64 height 121
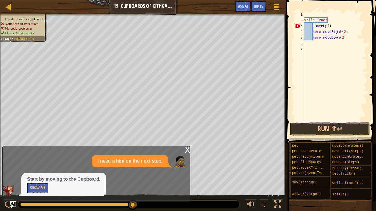
click at [313, 26] on div "while True : . moveUp ( ) hero . moveRight ( 2 ) hero . moveDown ( 2 )" at bounding box center [335, 72] width 64 height 121
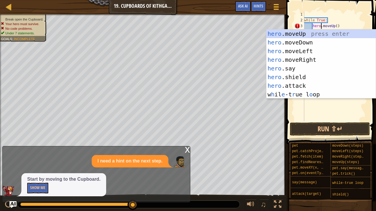
scroll to position [3, 1]
type textarea "hero.moveUp()"
click at [304, 124] on button "Run ⇧↵" at bounding box center [330, 129] width 80 height 13
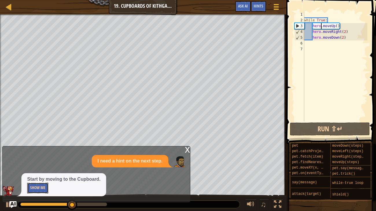
click at [39, 172] on button "Show Me" at bounding box center [37, 188] width 21 height 11
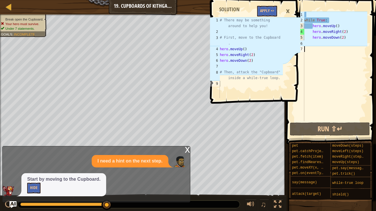
click at [321, 56] on div "while True : hero . moveUp ( ) hero . moveRight ( 2 ) hero . moveDown ( 2 )" at bounding box center [335, 72] width 64 height 121
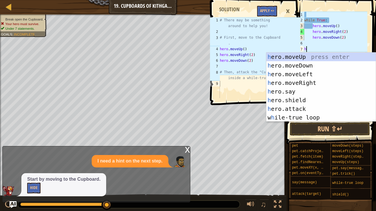
type textarea "he"
click at [292, 104] on div "he ro.moveUp press enter he ro.moveDown press enter he ro.moveLeft press enter …" at bounding box center [320, 96] width 109 height 87
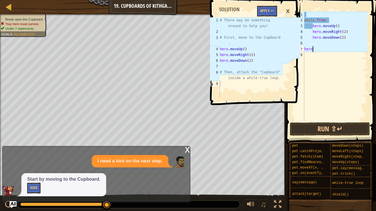
type textarea "h"
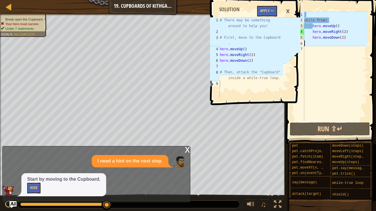
type textarea "hero.moveDown(2)"
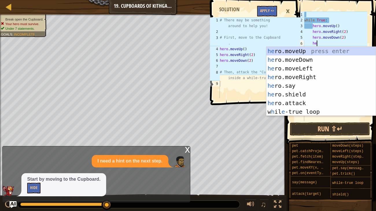
scroll to position [3, 1]
click at [298, 105] on div "he ro.moveUp press enter he ro.moveDown press enter he ro.moveLeft press enter …" at bounding box center [320, 90] width 109 height 87
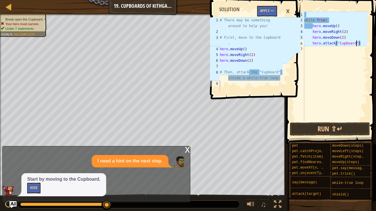
scroll to position [3, 4]
type textarea "hero.attack("Cupboard")"
click at [316, 133] on button "Run ⇧↵" at bounding box center [330, 129] width 80 height 13
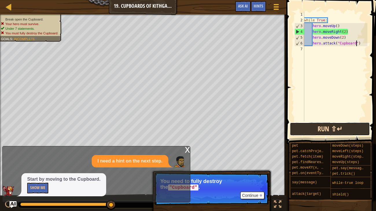
click at [305, 128] on button "Run ⇧↵" at bounding box center [330, 129] width 80 height 13
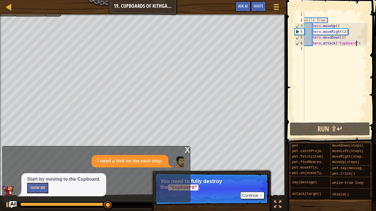
click at [325, 51] on div "while True : hero . moveUp ( ) hero . moveRight ( 2 ) hero . moveDown ( 2 ) her…" at bounding box center [335, 72] width 64 height 121
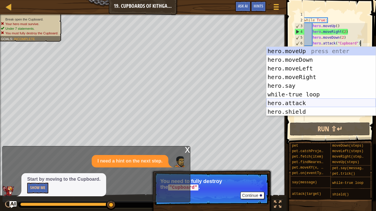
click at [290, 104] on div "hero.moveUp press enter hero.moveDown press enter hero.moveLeft press enter her…" at bounding box center [320, 90] width 109 height 87
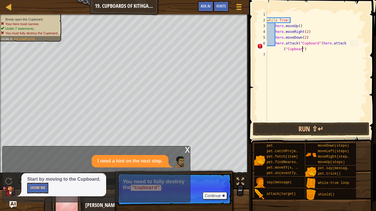
scroll to position [3, 8]
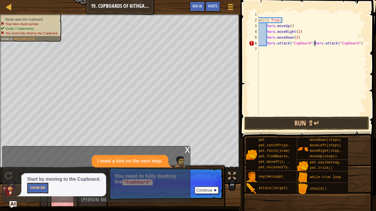
click at [315, 44] on div "while True : hero . moveUp ( ) hero . moveRight ( 2 ) hero . moveDown ( 2 ) her…" at bounding box center [312, 70] width 110 height 116
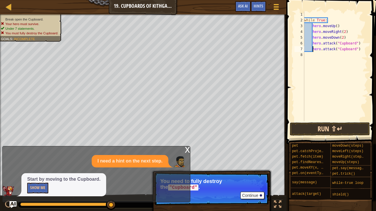
type textarea "hero.attack("Cupboard")"
click at [312, 132] on button "Run ⇧↵" at bounding box center [330, 129] width 80 height 13
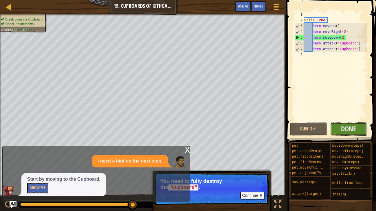
click at [338, 129] on button "Done" at bounding box center [348, 129] width 37 height 13
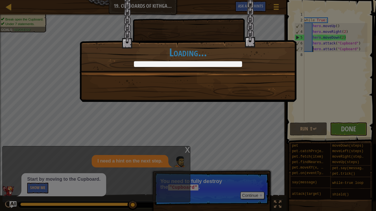
click at [338, 129] on div "Good thing that Skeleton was grateful. +18 +18 Skeletons? I was hoping for Flan…" at bounding box center [188, 105] width 376 height 211
click at [278, 127] on div "Good thing that Skeleton was grateful. +18 +18 Skeletons? I was hoping for Flan…" at bounding box center [188, 105] width 376 height 211
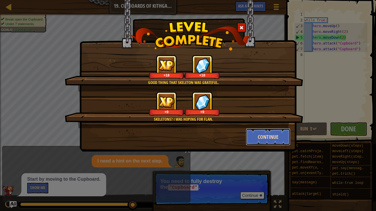
click at [271, 132] on button "Continue" at bounding box center [268, 136] width 45 height 17
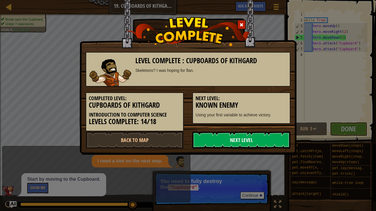
click at [254, 141] on link "Next Level" at bounding box center [241, 140] width 98 height 17
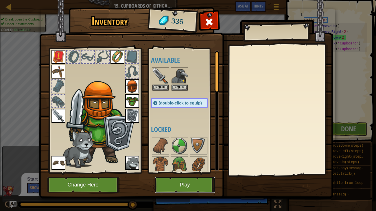
click at [164, 172] on button "Play" at bounding box center [185, 185] width 60 height 16
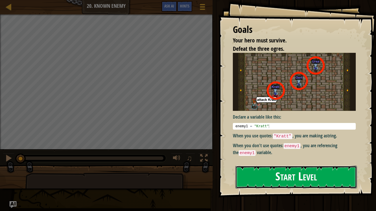
click at [276, 172] on button "Start Level" at bounding box center [296, 177] width 122 height 23
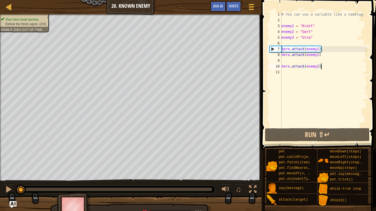
click at [318, 49] on div "# You can use a variable like a nametag. enemy1 = "[PERSON_NAME]" enemy2 = "[PE…" at bounding box center [323, 75] width 87 height 127
type textarea "hero.attack(enemy1)"
click at [305, 75] on div "# You can use a variable like a nametag. enemy1 = "[PERSON_NAME]" enemy2 = "[PE…" at bounding box center [323, 75] width 87 height 127
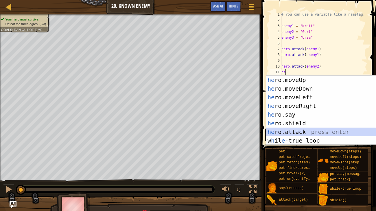
click at [308, 132] on div "he ro.moveUp press enter he ro.moveDown press enter he ro.moveLeft press enter …" at bounding box center [320, 119] width 109 height 87
type textarea "hero.attack(enemy)"
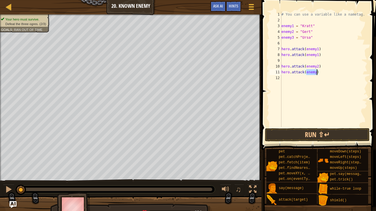
click at [329, 95] on div "# You can use a variable like a nametag. enemy1 = "[PERSON_NAME]" enemy2 = "[PE…" at bounding box center [323, 75] width 87 height 127
click at [318, 74] on div "# You can use a variable like a nametag. enemy1 = "[PERSON_NAME]" enemy2 = "[PE…" at bounding box center [323, 75] width 87 height 127
click at [281, 66] on div "10" at bounding box center [276, 67] width 12 height 6
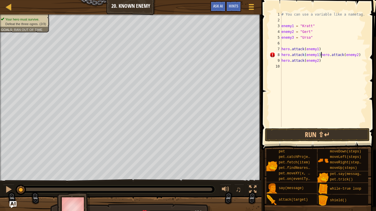
type textarea "hero.attack(enemy2)"
click at [291, 74] on div "# You can use a variable like a nametag. enemy1 = "[PERSON_NAME]" enemy2 = "[PE…" at bounding box center [323, 75] width 87 height 127
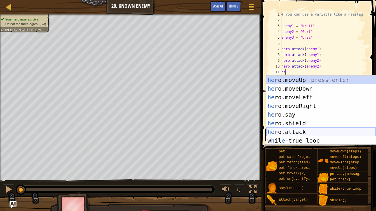
click at [279, 129] on div "he ro.moveUp press enter he ro.moveDown press enter he ro.moveLeft press enter …" at bounding box center [320, 119] width 109 height 87
type textarea "hero.attack(enemy)"
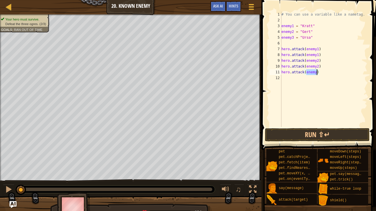
click at [305, 79] on div "# You can use a variable like a nametag. enemy1 = "[PERSON_NAME]" enemy2 = "[PE…" at bounding box center [323, 75] width 87 height 127
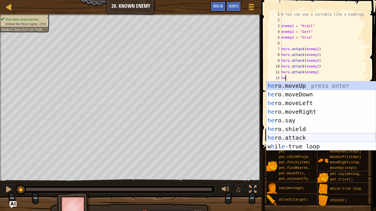
click at [296, 134] on div "he ro.moveUp press enter he ro.moveDown press enter he ro.moveLeft press enter …" at bounding box center [320, 125] width 109 height 87
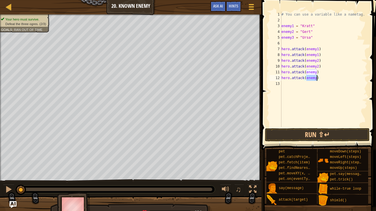
click at [325, 73] on div "# You can use a variable like a nametag. enemy1 = "[PERSON_NAME]" enemy2 = "[PE…" at bounding box center [323, 75] width 87 height 127
click at [316, 73] on div "# You can use a variable like a nametag. enemy1 = "[PERSON_NAME]" enemy2 = "[PE…" at bounding box center [323, 75] width 87 height 127
click at [317, 79] on div "# You can use a variable like a nametag. enemy1 = "[PERSON_NAME]" enemy2 = "[PE…" at bounding box center [323, 75] width 87 height 127
type textarea "hero.attack(enemy3)"
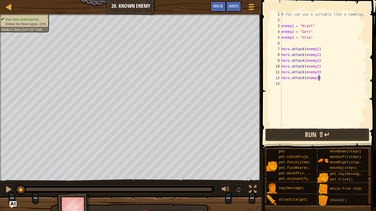
click at [295, 131] on button "Run ⇧↵" at bounding box center [317, 134] width 104 height 13
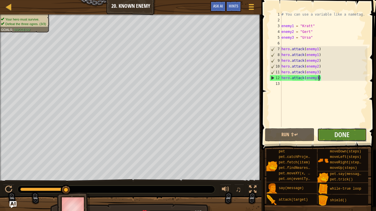
click at [355, 138] on button "Done" at bounding box center [341, 134] width 49 height 13
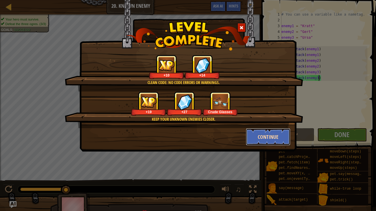
click at [272, 139] on button "Continue" at bounding box center [268, 136] width 45 height 17
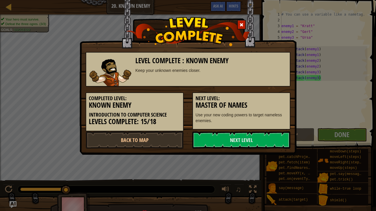
click at [272, 139] on link "Next Level" at bounding box center [241, 140] width 98 height 17
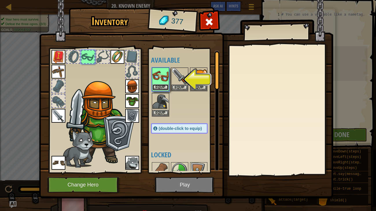
click at [162, 86] on button "Equip" at bounding box center [160, 87] width 16 height 6
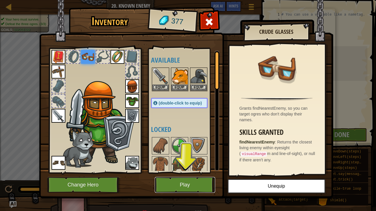
click at [175, 172] on button "Play" at bounding box center [185, 185] width 60 height 16
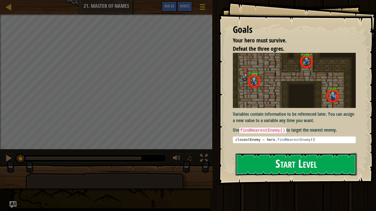
click at [242, 172] on button "Start Level" at bounding box center [296, 164] width 122 height 23
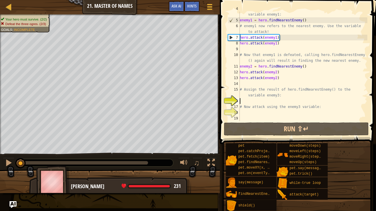
scroll to position [23, 0]
click at [259, 119] on div "# Assign the result of hero.findNearestEnemy() to the variable enemy1: enemy1 =…" at bounding box center [303, 69] width 129 height 127
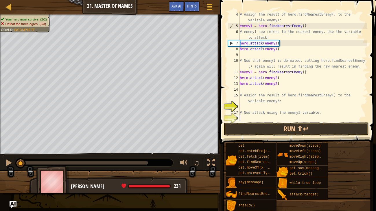
scroll to position [17, 0]
type textarea "#"
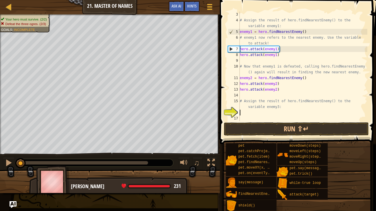
scroll to position [5, 0]
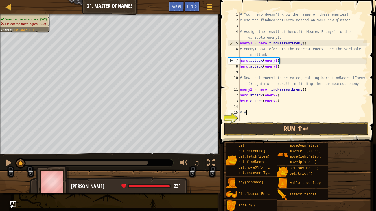
type textarea "#"
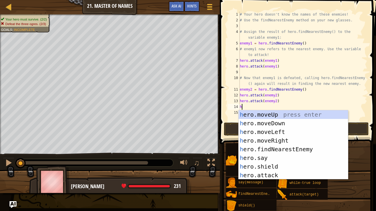
scroll to position [3, 0]
type textarea "he"
click at [251, 151] on div "he ro.moveUp press enter he ro.moveDown press enter he ro.moveLeft press enter …" at bounding box center [293, 153] width 109 height 87
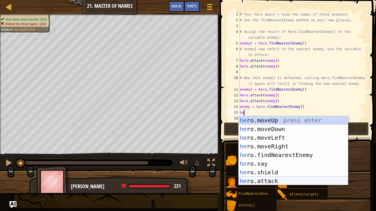
click at [258, 172] on div "he ro.moveUp press enter he ro.moveDown press enter he ro.moveLeft press enter …" at bounding box center [293, 159] width 109 height 87
type textarea "hero.attack(enemy)"
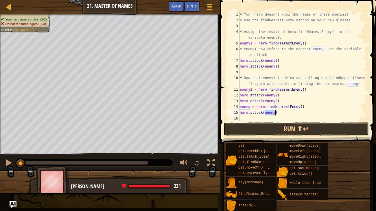
click at [257, 119] on div "# Your hero doesn't know the names of these enemies! # Use the findNearestEnemy…" at bounding box center [303, 72] width 129 height 121
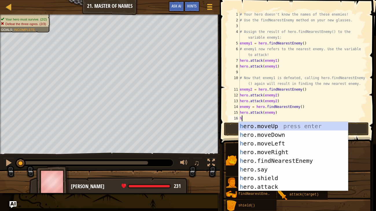
scroll to position [0, 0]
click at [264, 172] on div "he ro.moveUp press enter he ro.moveDown press enter he ro.moveLeft press enter …" at bounding box center [293, 165] width 109 height 87
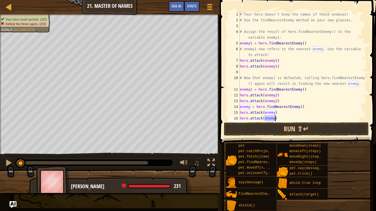
click at [289, 115] on div "# Your hero doesn't know the names of these enemies! # Use the findNearestEnemy…" at bounding box center [303, 72] width 129 height 121
type textarea "hero.attack(enemy)"
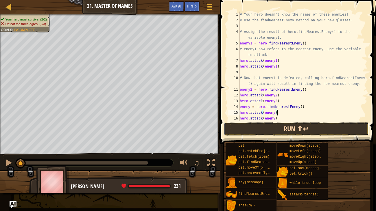
click at [284, 126] on button "Run ⇧↵" at bounding box center [296, 129] width 145 height 13
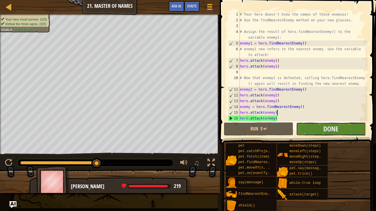
click at [305, 127] on button "Done" at bounding box center [330, 129] width 69 height 13
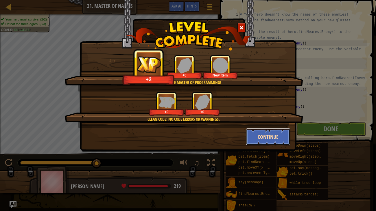
click at [262, 138] on button "Continue" at bounding box center [268, 136] width 45 height 17
